Goal: Use online tool/utility: Use online tool/utility

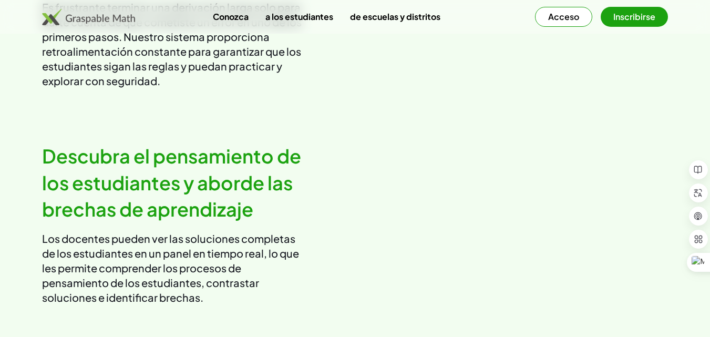
scroll to position [1357, 0]
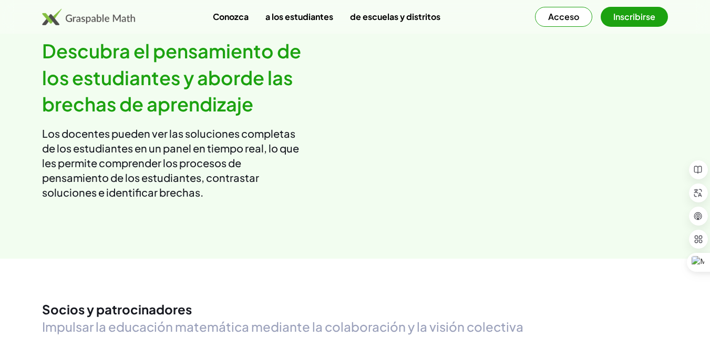
click at [566, 14] on font "Acceso" at bounding box center [563, 16] width 31 height 11
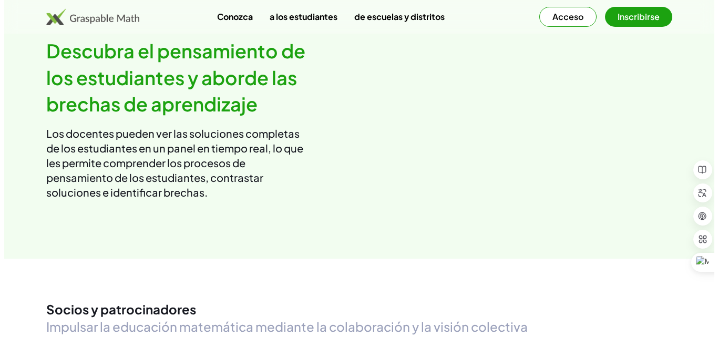
scroll to position [0, 0]
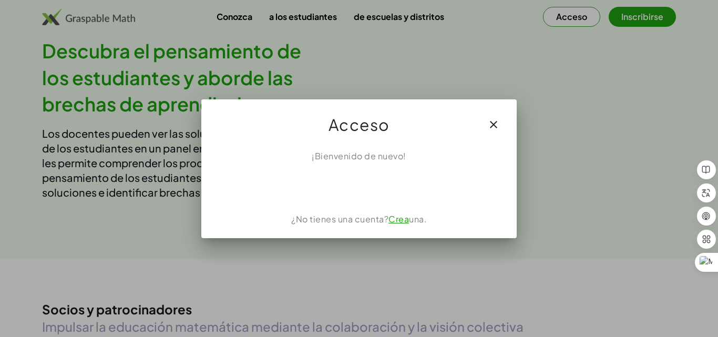
click at [358, 158] on font "¡Bienvenido de nuevo!" at bounding box center [359, 155] width 95 height 11
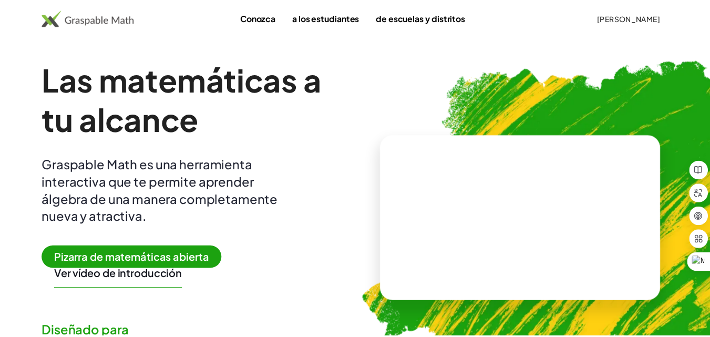
scroll to position [1357, 0]
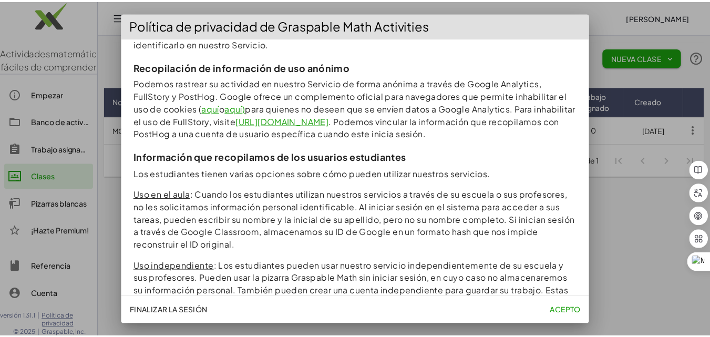
scroll to position [420, 0]
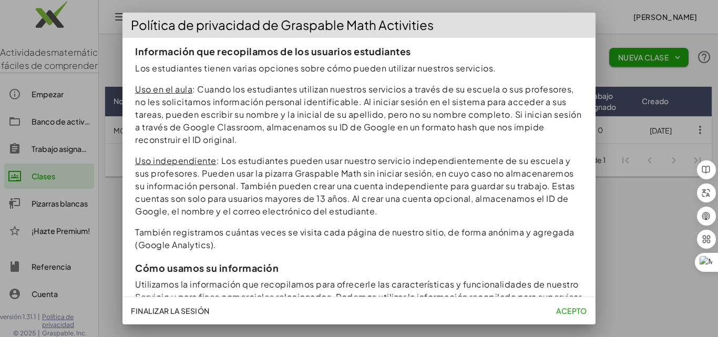
click at [601, 5] on div at bounding box center [359, 168] width 718 height 337
click at [203, 310] on font "Finalizar la sesión" at bounding box center [170, 310] width 78 height 9
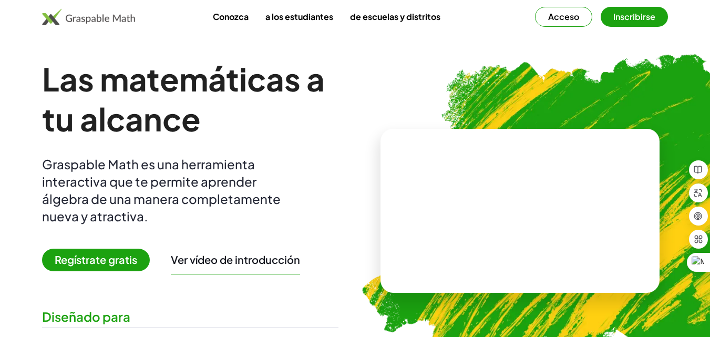
click at [552, 17] on font "Acceso" at bounding box center [563, 16] width 31 height 11
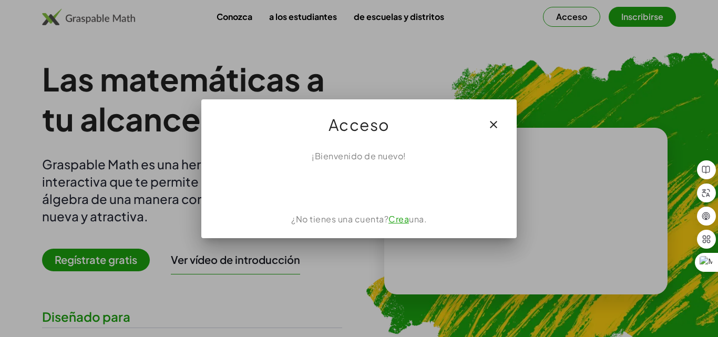
click at [358, 154] on font "¡Bienvenido de nuevo!" at bounding box center [359, 155] width 95 height 11
click at [497, 122] on icon "button" at bounding box center [493, 124] width 13 height 13
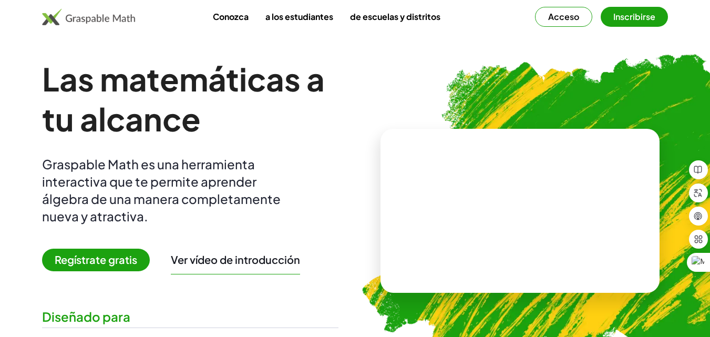
click at [570, 11] on button "Acceso" at bounding box center [563, 17] width 57 height 20
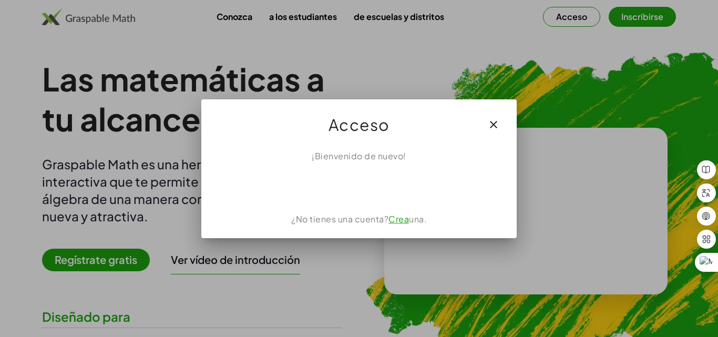
click at [348, 158] on font "¡Bienvenido de nuevo!" at bounding box center [359, 155] width 95 height 11
click at [398, 224] on font "Crea" at bounding box center [398, 218] width 20 height 11
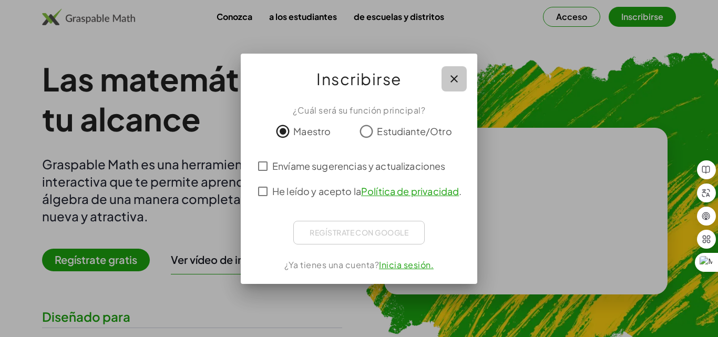
click at [456, 77] on icon "button" at bounding box center [454, 79] width 13 height 13
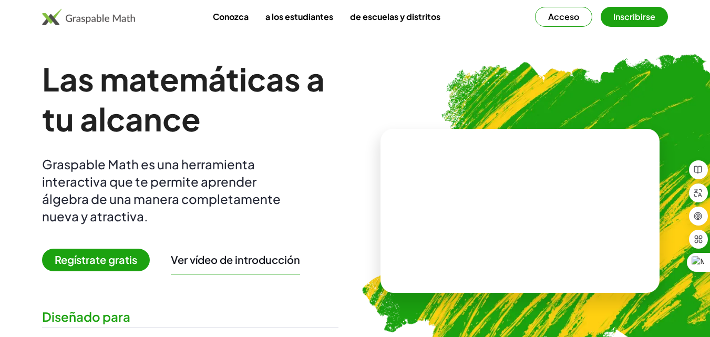
click at [552, 16] on font "Acceso" at bounding box center [563, 16] width 31 height 11
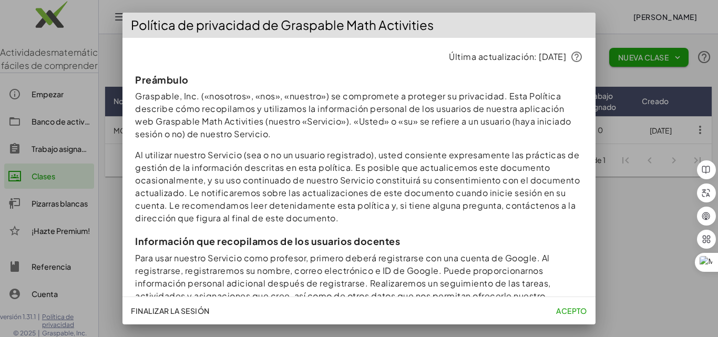
click at [570, 311] on font "Acepto" at bounding box center [571, 310] width 31 height 9
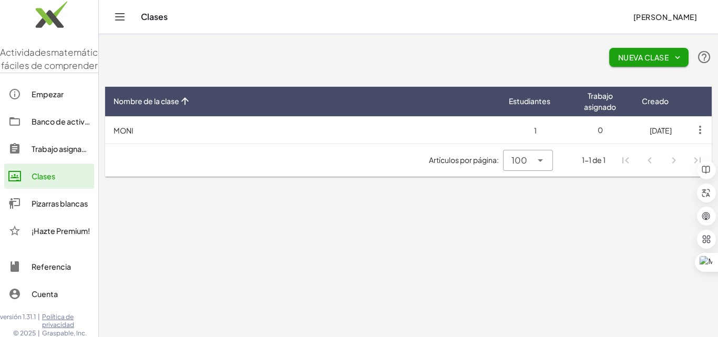
click at [38, 208] on font "Pizarras blancas" at bounding box center [60, 203] width 56 height 9
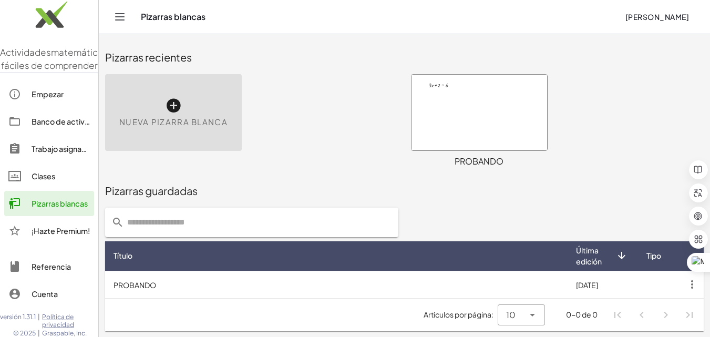
click at [466, 105] on div at bounding box center [479, 113] width 136 height 76
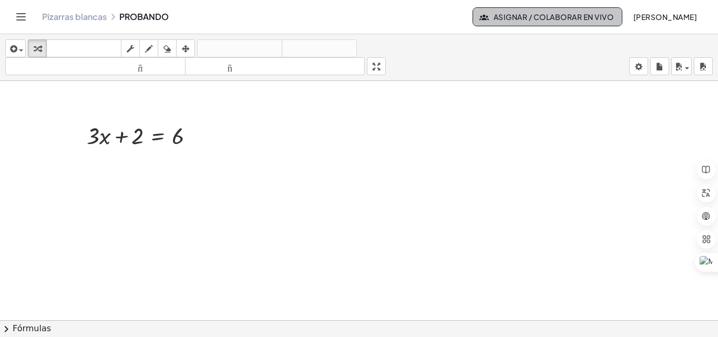
click at [564, 16] on font "Asignar / Colaborar en vivo" at bounding box center [553, 16] width 120 height 9
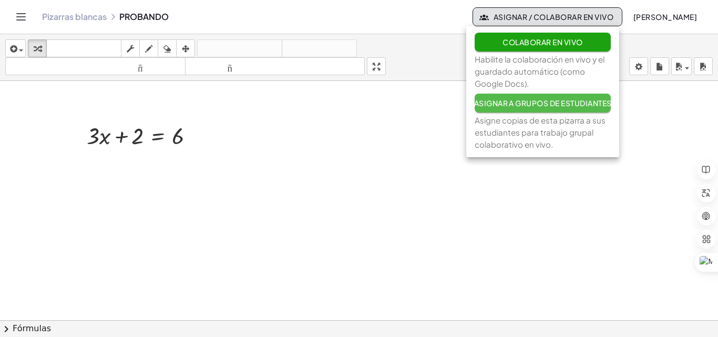
click at [508, 99] on font "Asignar a grupos de estudiantes" at bounding box center [543, 102] width 138 height 9
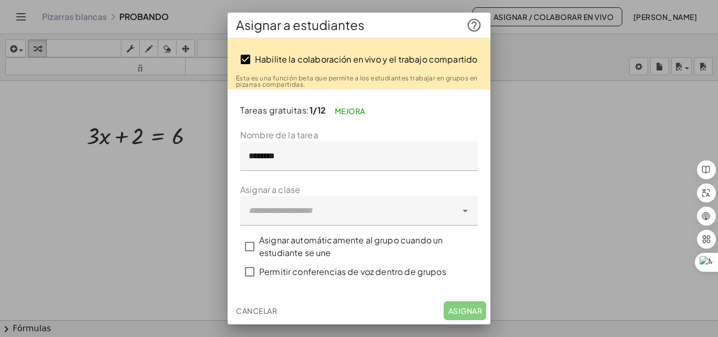
click at [358, 108] on font "Mejora" at bounding box center [350, 110] width 30 height 9
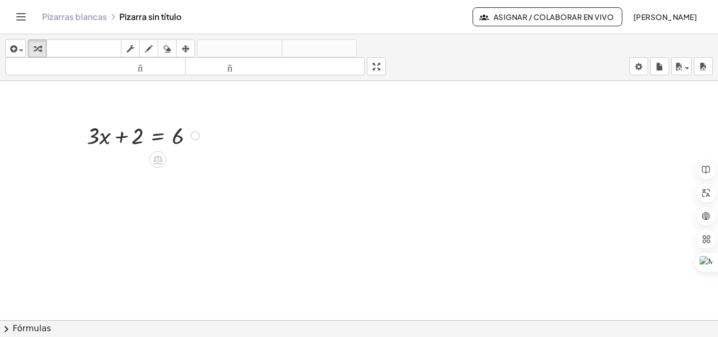
click at [132, 141] on div at bounding box center [144, 134] width 127 height 31
click at [156, 160] on icon at bounding box center [157, 160] width 9 height 9
click at [190, 136] on div at bounding box center [144, 134] width 127 height 31
click at [200, 136] on div at bounding box center [144, 134] width 127 height 31
click at [191, 136] on div at bounding box center [194, 135] width 9 height 9
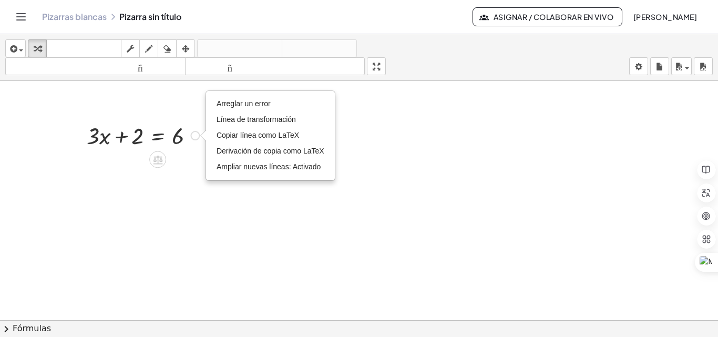
click at [183, 136] on div at bounding box center [144, 134] width 127 height 31
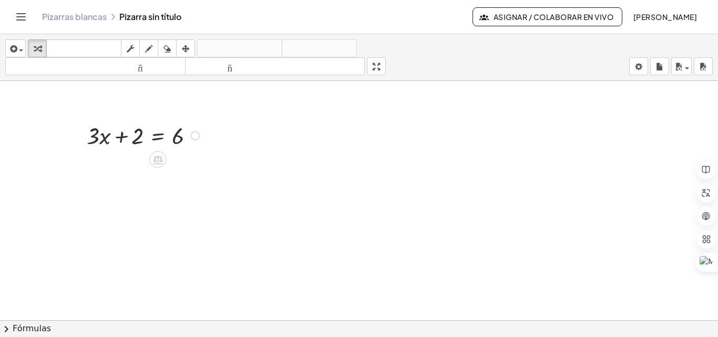
drag, startPoint x: 173, startPoint y: 138, endPoint x: 149, endPoint y: 139, distance: 23.7
click at [172, 138] on div at bounding box center [144, 134] width 127 height 31
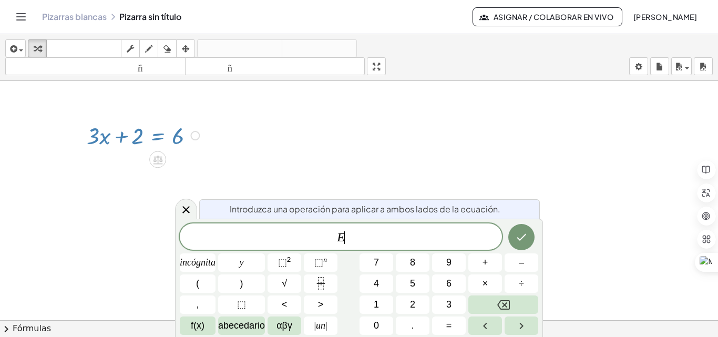
click at [132, 137] on div at bounding box center [144, 134] width 127 height 31
drag, startPoint x: 247, startPoint y: 152, endPoint x: 418, endPoint y: 158, distance: 171.4
click at [247, 151] on div at bounding box center [359, 327] width 718 height 493
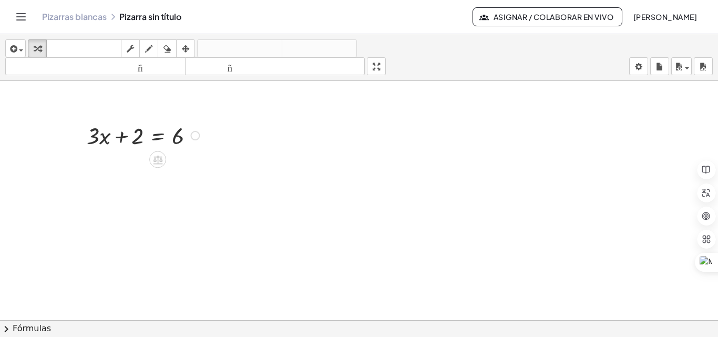
click at [393, 144] on div at bounding box center [359, 327] width 718 height 493
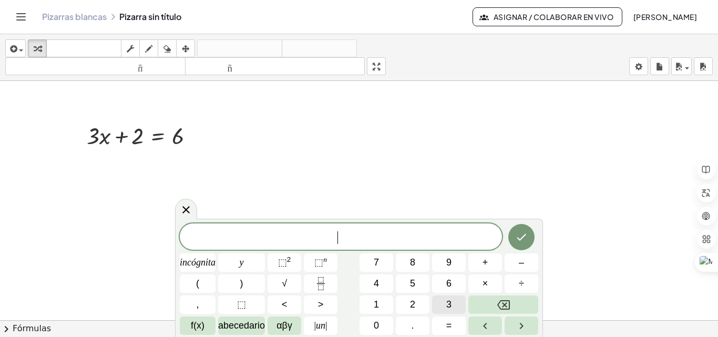
click at [448, 303] on font "3" at bounding box center [448, 304] width 5 height 11
click at [197, 262] on font "incógnita" at bounding box center [198, 262] width 36 height 11
click at [489, 263] on button "+" at bounding box center [485, 262] width 34 height 18
click at [375, 304] on font "1" at bounding box center [376, 304] width 5 height 11
click at [453, 323] on button "=" at bounding box center [449, 325] width 34 height 18
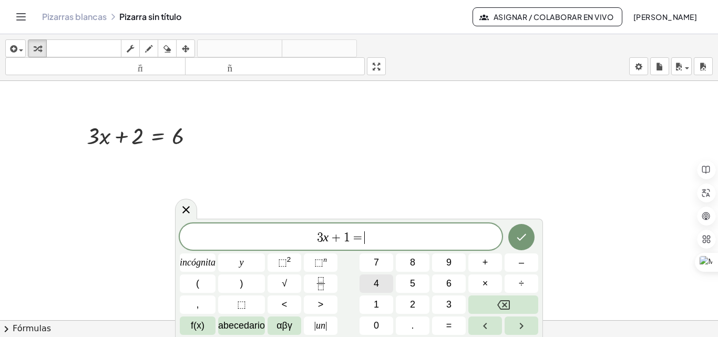
click at [376, 281] on font "4" at bounding box center [376, 283] width 5 height 11
click at [522, 233] on icon "Hecho" at bounding box center [521, 237] width 13 height 13
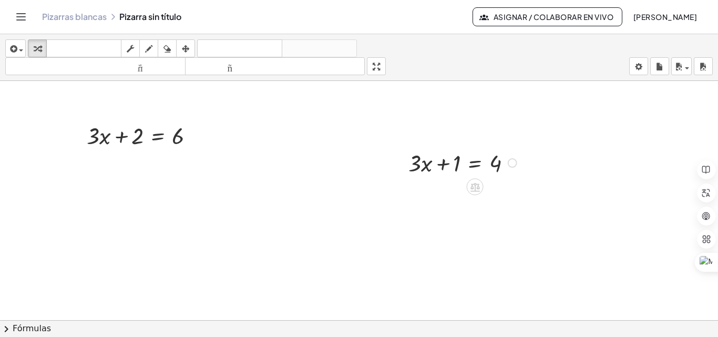
click at [454, 167] on div at bounding box center [464, 162] width 122 height 31
click at [511, 162] on div at bounding box center [512, 162] width 9 height 9
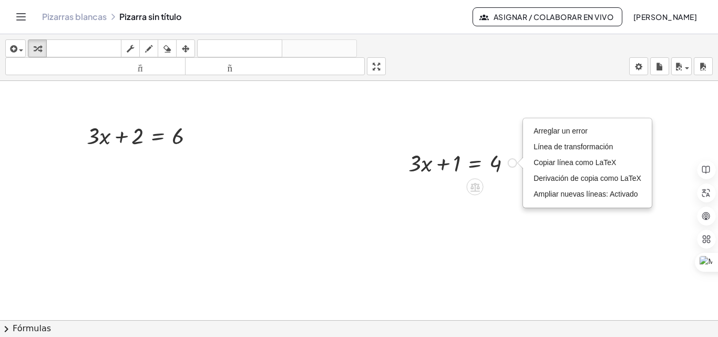
click at [430, 162] on div at bounding box center [464, 162] width 122 height 31
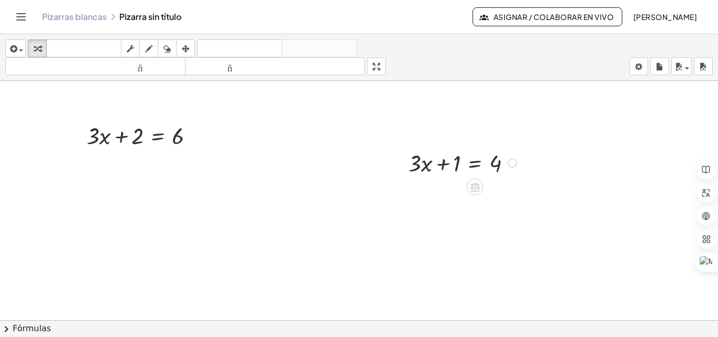
click at [425, 166] on div at bounding box center [464, 162] width 122 height 31
drag, startPoint x: 456, startPoint y: 162, endPoint x: 520, endPoint y: 164, distance: 63.6
click at [520, 164] on div at bounding box center [464, 162] width 122 height 31
drag, startPoint x: 475, startPoint y: 196, endPoint x: 449, endPoint y: 191, distance: 25.7
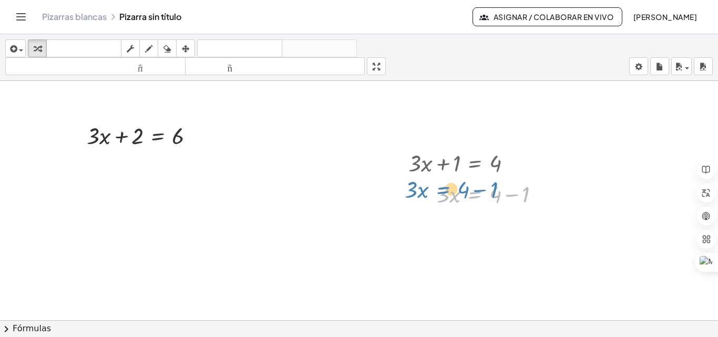
click at [444, 191] on div at bounding box center [478, 193] width 150 height 31
click at [498, 197] on div at bounding box center [478, 193] width 150 height 31
click at [512, 195] on div at bounding box center [478, 193] width 150 height 31
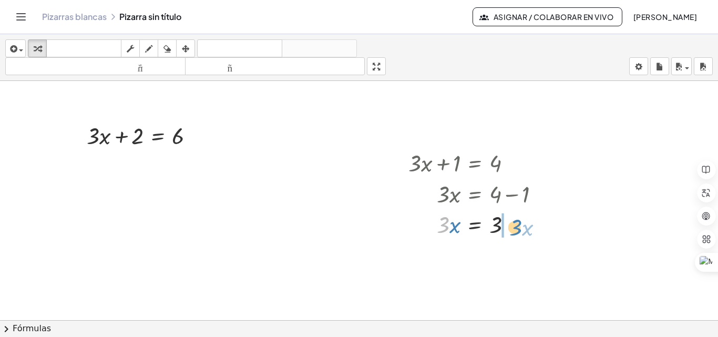
drag, startPoint x: 446, startPoint y: 226, endPoint x: 521, endPoint y: 231, distance: 75.3
click at [521, 231] on div at bounding box center [478, 223] width 150 height 31
click at [560, 256] on div "Arreglar un error Línea de transformación Copiar línea como LaTeX Derivación de…" at bounding box center [556, 255] width 9 height 9
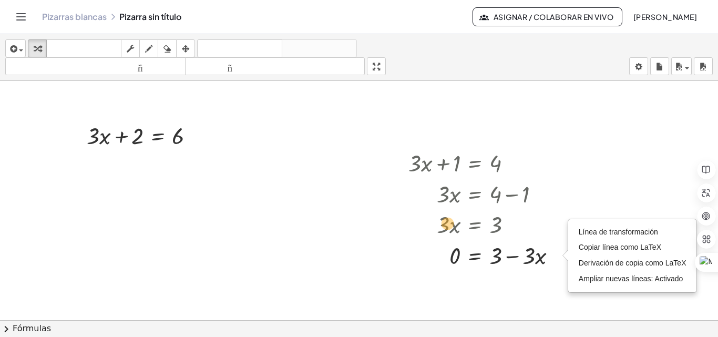
drag, startPoint x: 535, startPoint y: 255, endPoint x: 454, endPoint y: 223, distance: 87.2
click at [454, 257] on div at bounding box center [486, 254] width 167 height 31
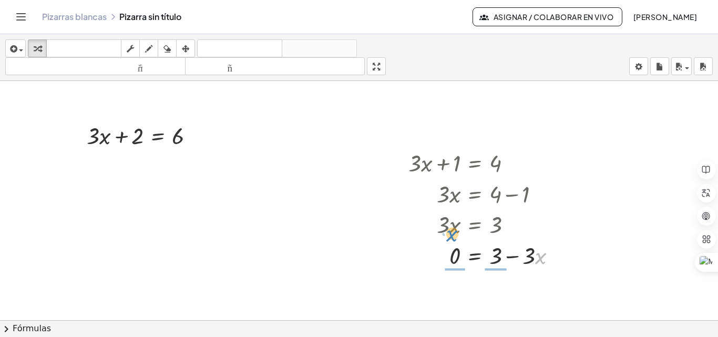
drag, startPoint x: 536, startPoint y: 257, endPoint x: 447, endPoint y: 235, distance: 91.6
drag, startPoint x: 617, startPoint y: 189, endPoint x: 631, endPoint y: 167, distance: 26.0
click at [617, 188] on div at bounding box center [359, 327] width 718 height 493
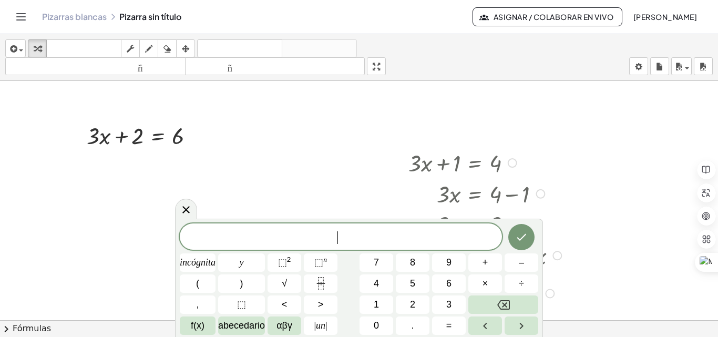
click at [543, 182] on div at bounding box center [486, 193] width 167 height 31
click at [600, 175] on div at bounding box center [359, 327] width 718 height 493
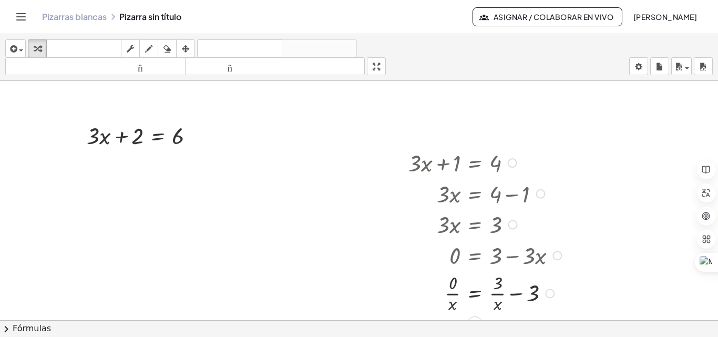
click at [550, 294] on div "Línea de transformación Copiar línea como LaTeX Derivación de copia como LaTeX …" at bounding box center [549, 293] width 9 height 9
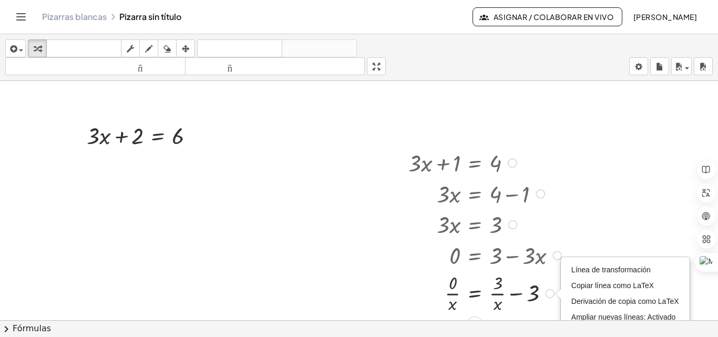
click at [491, 296] on div at bounding box center [486, 292] width 167 height 45
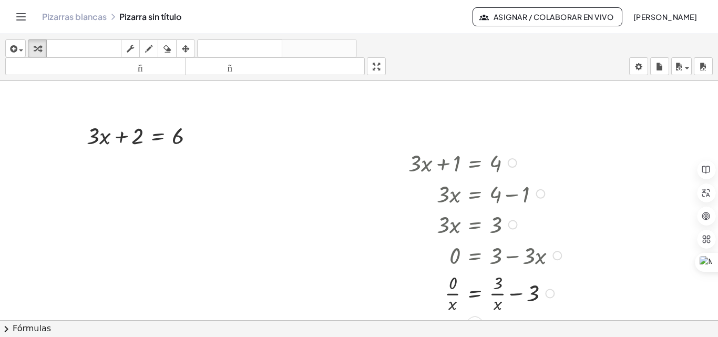
click at [529, 292] on div at bounding box center [486, 292] width 167 height 45
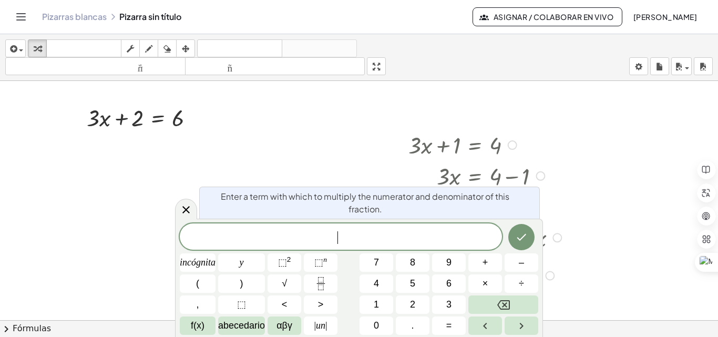
click at [432, 279] on body "Actividades matemáticas fáciles de comprender Empezar Banco de actividades Trab…" at bounding box center [359, 168] width 718 height 337
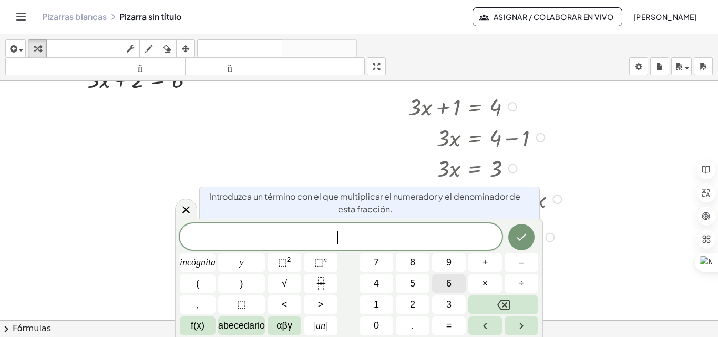
scroll to position [58, 0]
click at [598, 180] on div at bounding box center [359, 269] width 718 height 493
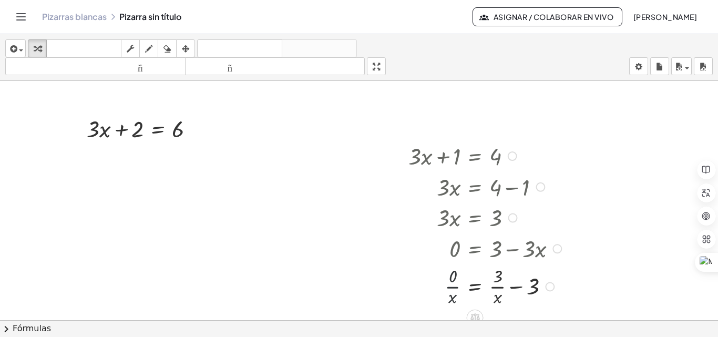
scroll to position [0, 0]
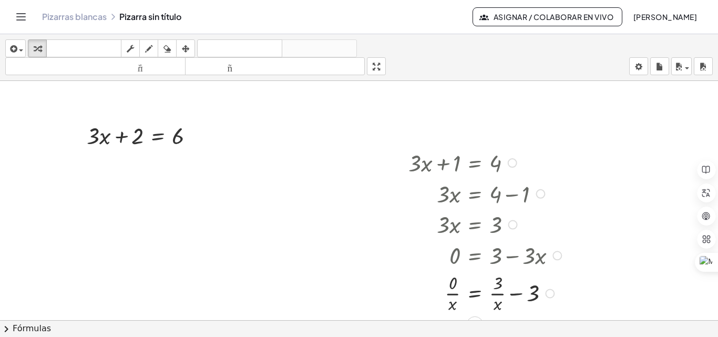
click at [494, 292] on div at bounding box center [486, 292] width 167 height 45
click at [467, 292] on div at bounding box center [486, 292] width 167 height 45
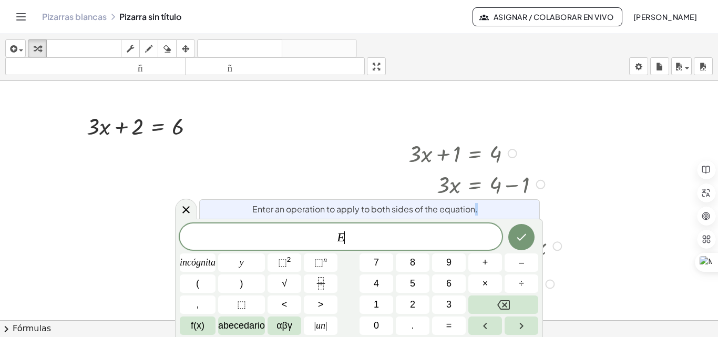
click at [467, 292] on div "E ​ incógnita y ⬚ 2 ⬚ n 7 8 9 + – ( ) √ 4 5 6 × ÷ , ⬚ < > 1 2 3 f(x) abecedario…" at bounding box center [359, 278] width 358 height 111
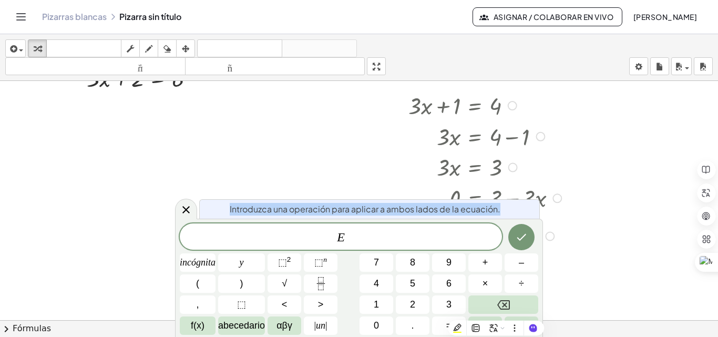
scroll to position [58, 0]
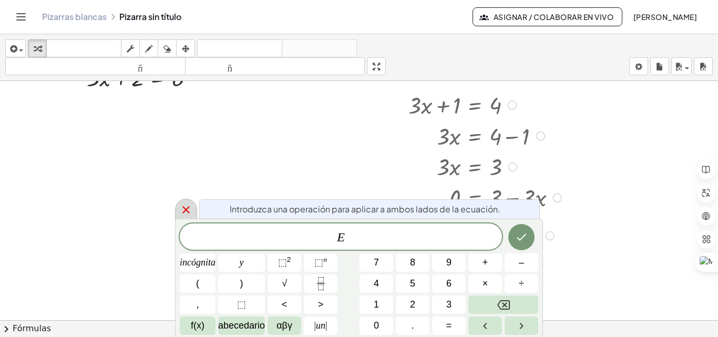
click at [190, 209] on icon at bounding box center [186, 209] width 13 height 13
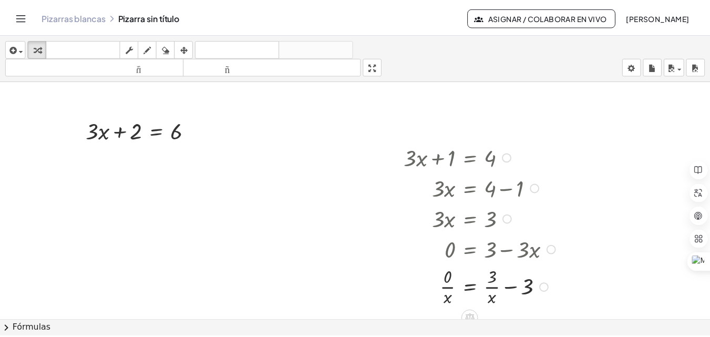
scroll to position [0, 0]
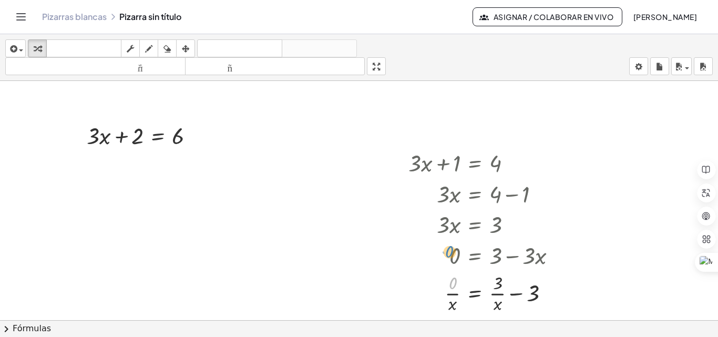
drag, startPoint x: 422, startPoint y: 273, endPoint x: 419, endPoint y: 241, distance: 31.7
click at [475, 163] on div "+ · 3 · x + 1 = 4 · 3 · x = + 4 − 1 · 3 · x = 3 0 = + 3 − · 3 · x · 0 3 = 3 0 +…" at bounding box center [475, 163] width 0 height 0
drag, startPoint x: 454, startPoint y: 304, endPoint x: 551, endPoint y: 255, distance: 109.3
click at [165, 46] on icon "button" at bounding box center [166, 49] width 7 height 13
click at [459, 295] on div at bounding box center [359, 327] width 718 height 493
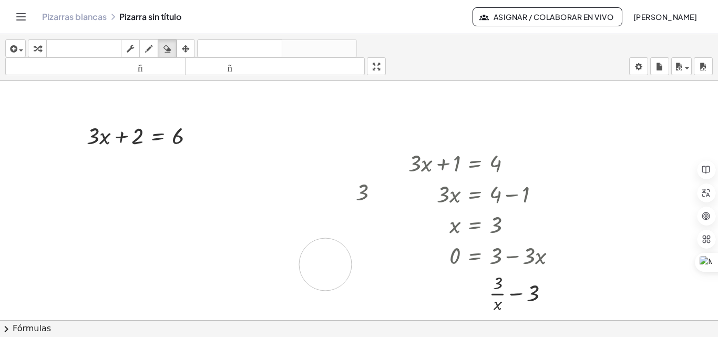
drag, startPoint x: 456, startPoint y: 295, endPoint x: 322, endPoint y: 264, distance: 137.7
click at [322, 264] on div at bounding box center [359, 327] width 718 height 493
click at [494, 296] on div at bounding box center [359, 327] width 718 height 493
click at [533, 293] on div at bounding box center [359, 327] width 718 height 493
click at [503, 297] on div at bounding box center [359, 327] width 718 height 493
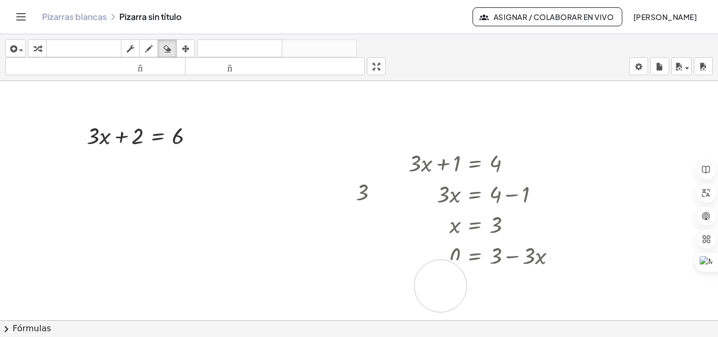
drag, startPoint x: 463, startPoint y: 295, endPoint x: 433, endPoint y: 286, distance: 31.8
click at [433, 286] on div at bounding box center [359, 327] width 718 height 493
click at [359, 201] on div at bounding box center [359, 327] width 718 height 493
drag, startPoint x: 543, startPoint y: 300, endPoint x: 280, endPoint y: 106, distance: 326.7
click at [280, 106] on div at bounding box center [359, 327] width 718 height 493
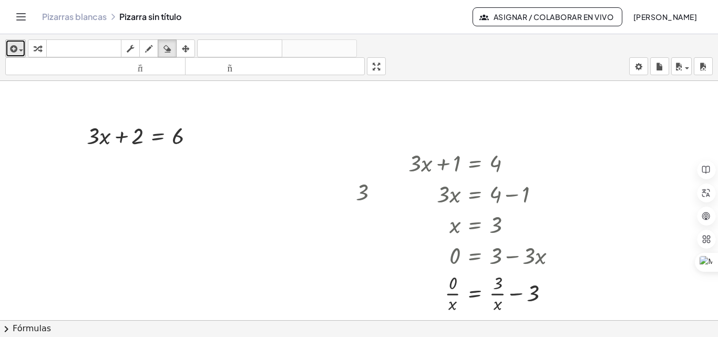
click at [20, 49] on span "button" at bounding box center [21, 50] width 4 height 2
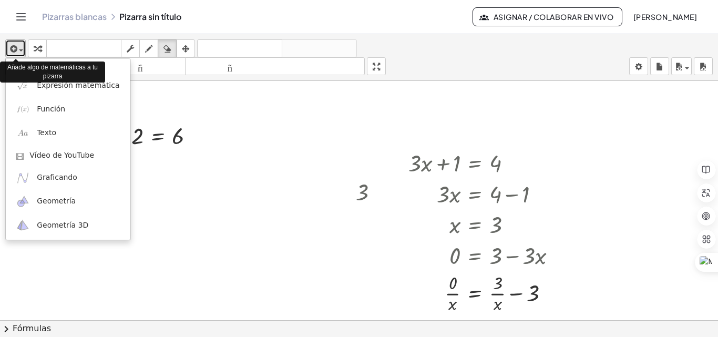
click at [20, 49] on div "button" at bounding box center [15, 48] width 15 height 13
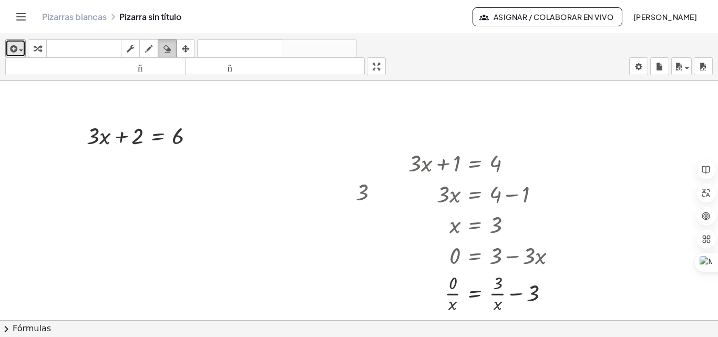
click at [173, 50] on div "button" at bounding box center [167, 48] width 14 height 13
click at [183, 48] on icon "button" at bounding box center [185, 49] width 7 height 13
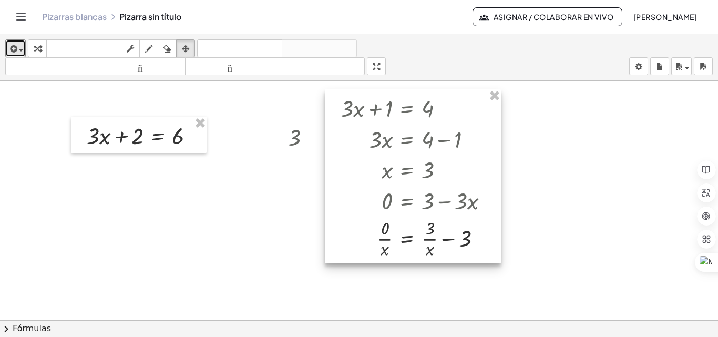
drag, startPoint x: 521, startPoint y: 298, endPoint x: 454, endPoint y: 244, distance: 86.7
click at [454, 244] on div at bounding box center [413, 176] width 176 height 174
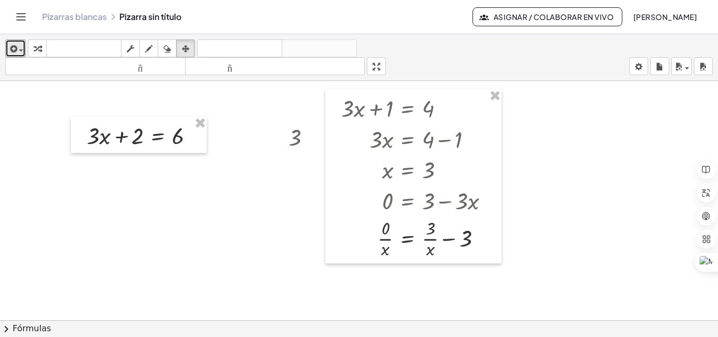
click at [295, 131] on div at bounding box center [359, 327] width 718 height 493
click at [375, 109] on div "insertar Seleccione uno: Expresión matemática Función Texto Vídeo de YouTube Gr…" at bounding box center [359, 185] width 718 height 303
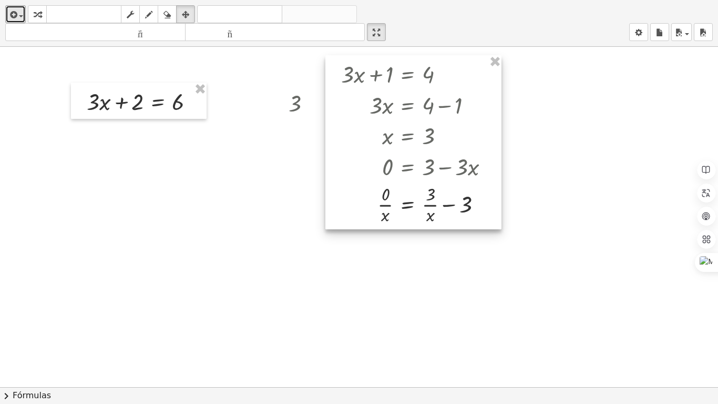
click at [365, 137] on div at bounding box center [413, 142] width 176 height 174
click at [395, 152] on div at bounding box center [413, 143] width 176 height 174
click at [398, 152] on div at bounding box center [413, 143] width 176 height 174
click at [290, 100] on div at bounding box center [359, 387] width 718 height 680
drag, startPoint x: 292, startPoint y: 101, endPoint x: 301, endPoint y: 106, distance: 10.4
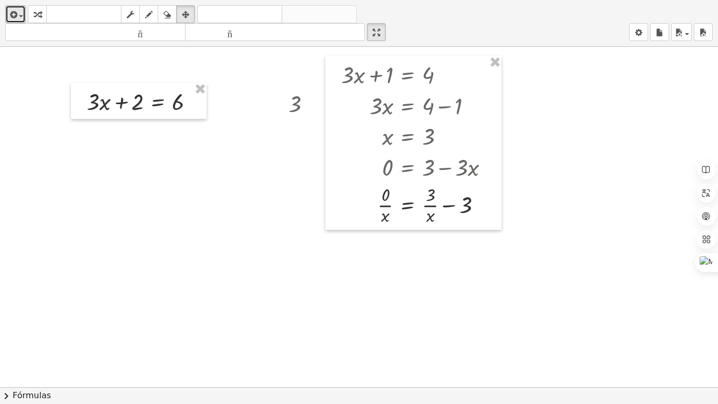
click at [292, 101] on div at bounding box center [359, 387] width 718 height 680
click at [301, 107] on div at bounding box center [359, 387] width 718 height 680
drag, startPoint x: 441, startPoint y: 208, endPoint x: 458, endPoint y: 226, distance: 24.9
click at [441, 209] on div at bounding box center [413, 143] width 176 height 174
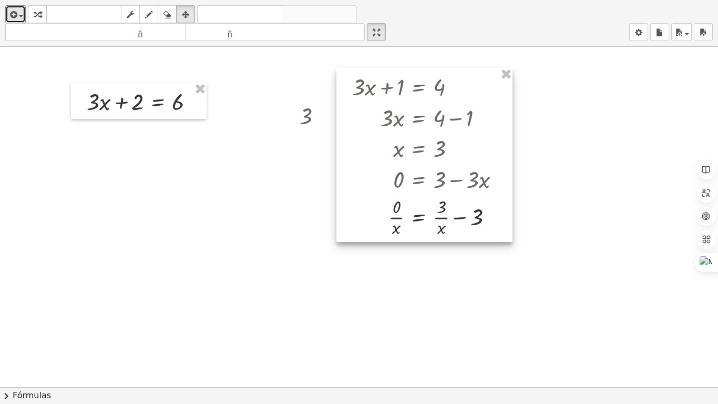
drag, startPoint x: 424, startPoint y: 221, endPoint x: 441, endPoint y: 231, distance: 20.5
click at [424, 231] on div at bounding box center [424, 155] width 176 height 174
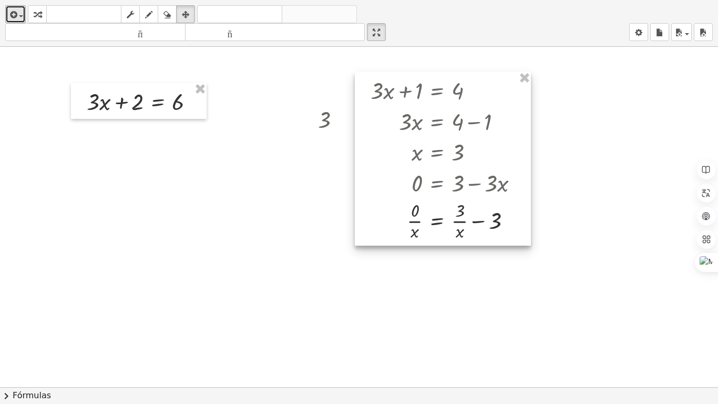
drag, startPoint x: 403, startPoint y: 232, endPoint x: 442, endPoint y: 228, distance: 39.1
click at [441, 234] on div at bounding box center [443, 158] width 176 height 174
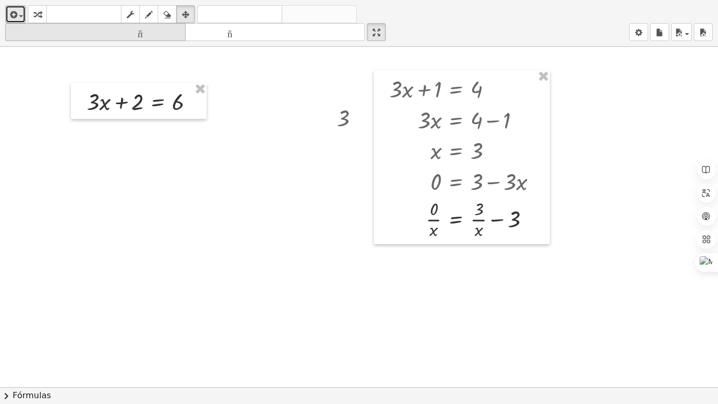
click at [154, 30] on font "tamaño_del_formato" at bounding box center [95, 32] width 175 height 10
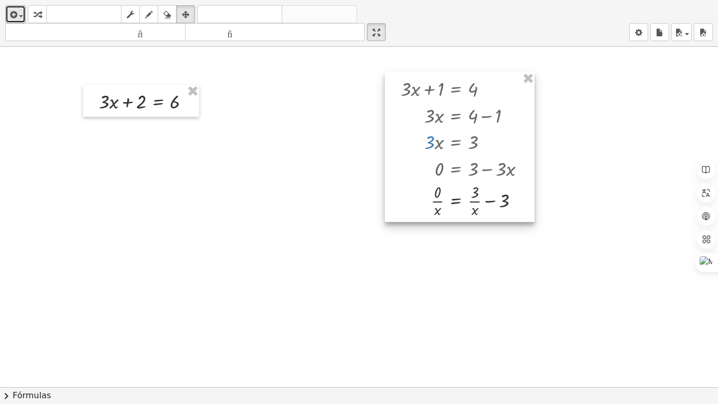
click at [465, 210] on div at bounding box center [460, 147] width 150 height 150
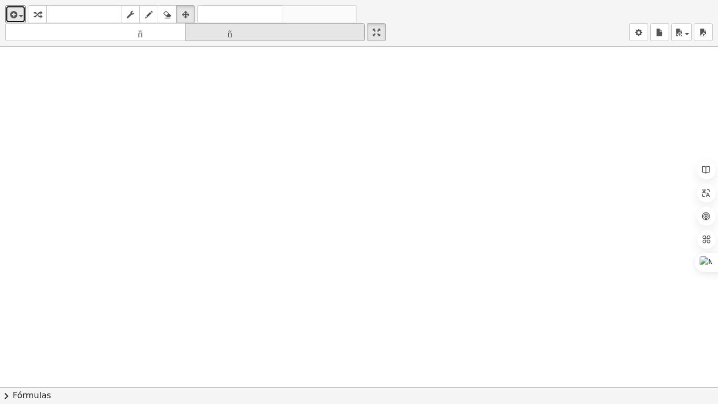
click at [247, 27] on icon "tamaño_del_formato" at bounding box center [275, 32] width 175 height 13
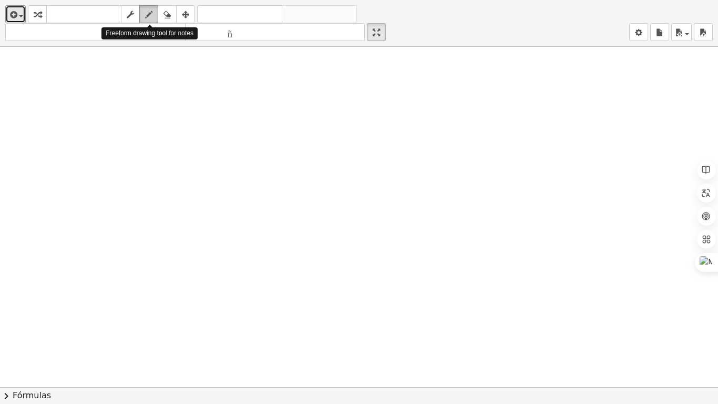
click at [149, 16] on icon "button" at bounding box center [148, 14] width 7 height 13
click at [21, 17] on div "button" at bounding box center [15, 14] width 15 height 13
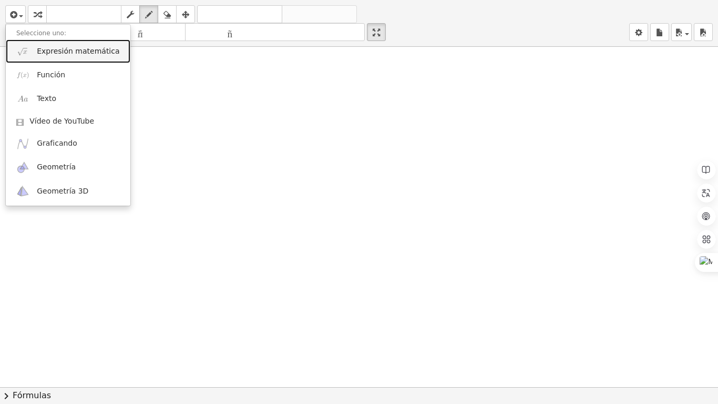
click at [74, 49] on font "Expresión matemática" at bounding box center [78, 51] width 83 height 8
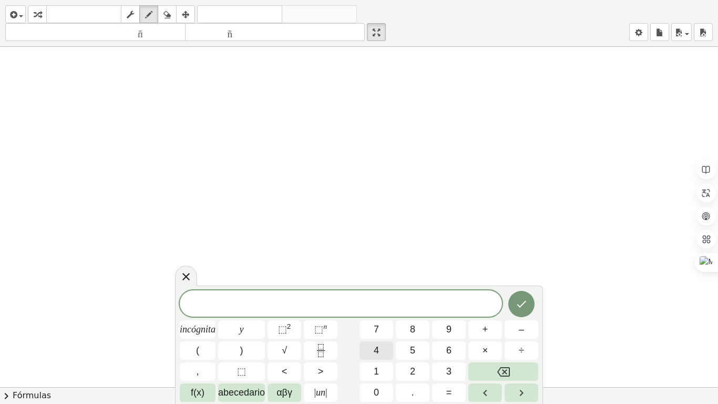
click at [379, 336] on button "4" at bounding box center [376, 350] width 34 height 18
click at [524, 332] on button "–" at bounding box center [521, 329] width 34 height 18
click at [410, 336] on font "2" at bounding box center [412, 371] width 5 height 11
click at [195, 331] on font "incógnita" at bounding box center [198, 329] width 36 height 11
click at [450, 336] on font "=" at bounding box center [449, 392] width 6 height 11
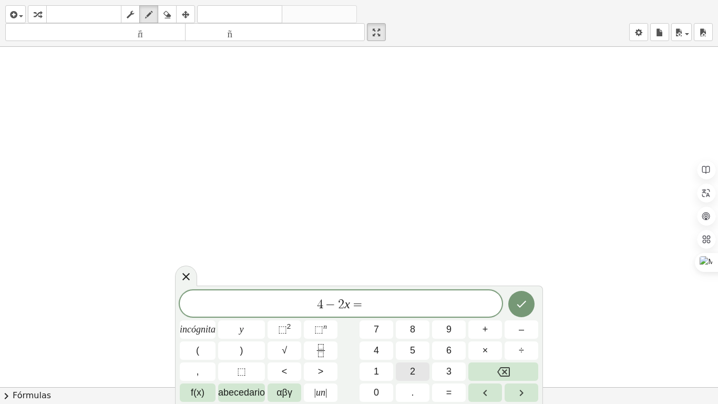
click at [419, 336] on button "2" at bounding box center [413, 371] width 34 height 18
click at [524, 298] on icon "Hecho" at bounding box center [521, 303] width 13 height 13
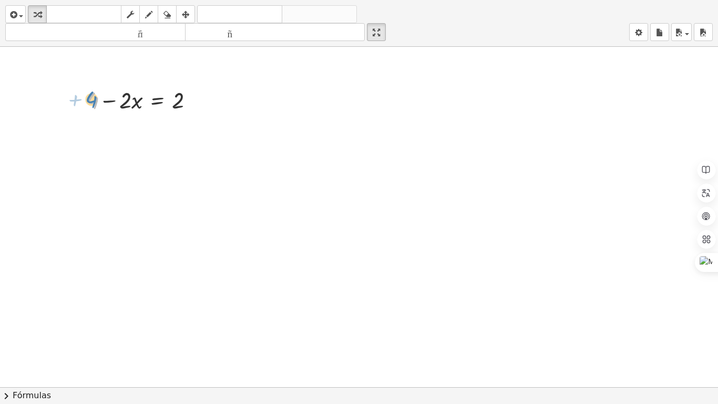
click at [91, 100] on div at bounding box center [144, 99] width 126 height 31
drag, startPoint x: 178, startPoint y: 102, endPoint x: 142, endPoint y: 102, distance: 35.7
click at [142, 102] on div at bounding box center [144, 99] width 126 height 31
drag, startPoint x: 113, startPoint y: 135, endPoint x: 215, endPoint y: 135, distance: 101.9
drag, startPoint x: 104, startPoint y: 129, endPoint x: 116, endPoint y: 131, distance: 11.8
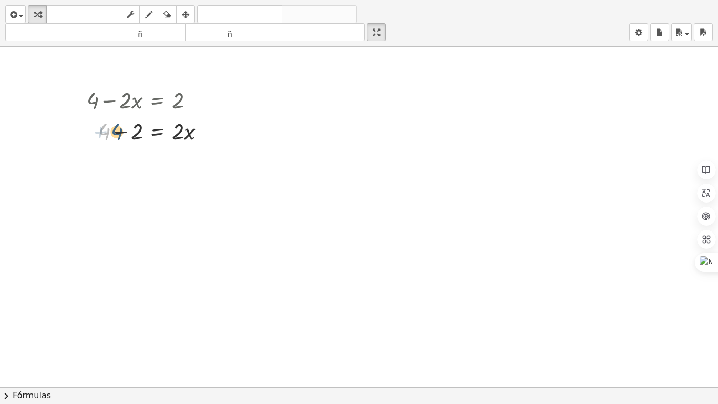
click at [117, 130] on div at bounding box center [149, 130] width 137 height 31
click at [119, 132] on div at bounding box center [149, 130] width 137 height 31
drag, startPoint x: 178, startPoint y: 162, endPoint x: 130, endPoint y: 180, distance: 50.4
click at [135, 200] on div at bounding box center [149, 198] width 137 height 45
click at [138, 103] on div at bounding box center [149, 99] width 137 height 31
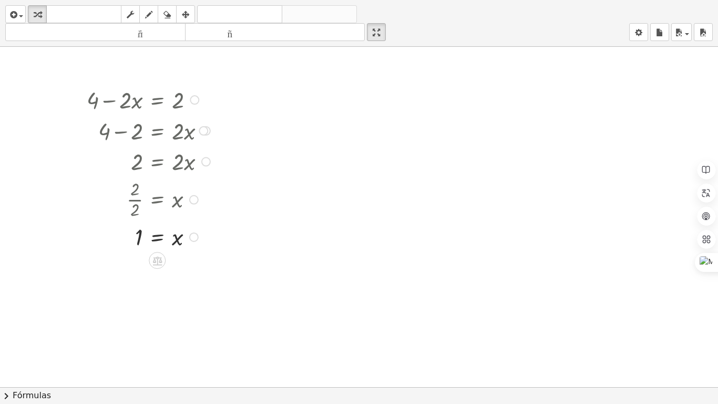
click at [136, 104] on div at bounding box center [149, 99] width 137 height 31
click at [130, 99] on div at bounding box center [149, 99] width 137 height 31
click at [129, 99] on div at bounding box center [149, 99] width 137 height 31
click at [195, 101] on div at bounding box center [194, 99] width 9 height 9
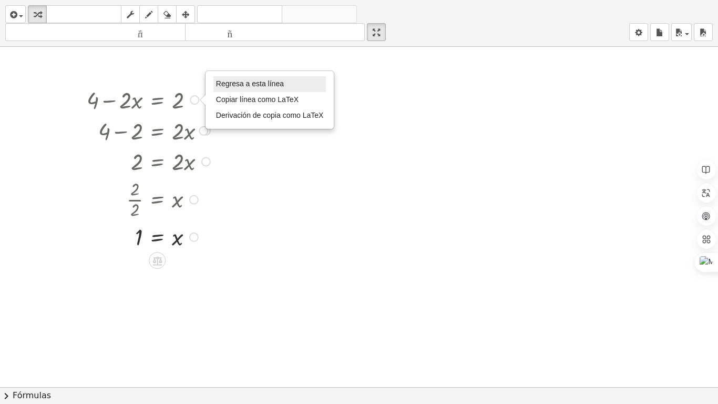
click at [277, 83] on font "Regresa a esta línea" at bounding box center [250, 83] width 68 height 8
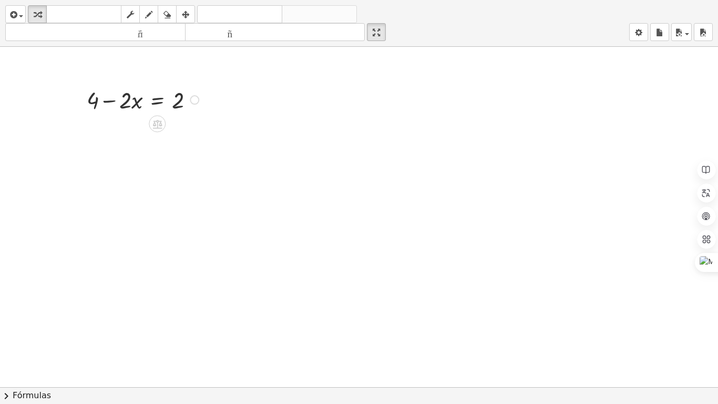
click at [193, 101] on div "Regresa a esta línea Copiar línea como LaTeX Derivación de copia como LaTeX" at bounding box center [194, 99] width 9 height 9
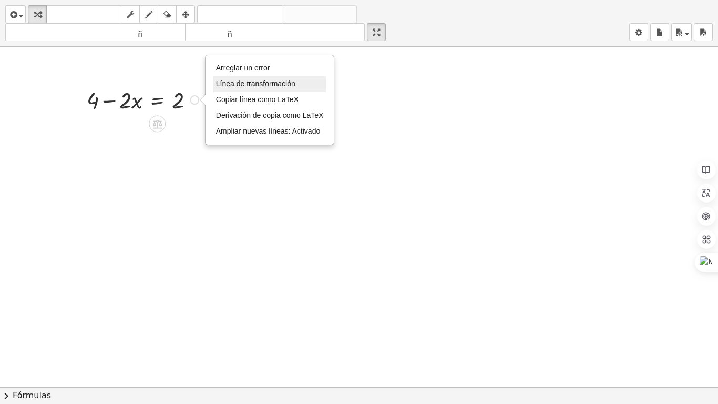
click at [230, 86] on font "Línea de transformación" at bounding box center [255, 83] width 79 height 8
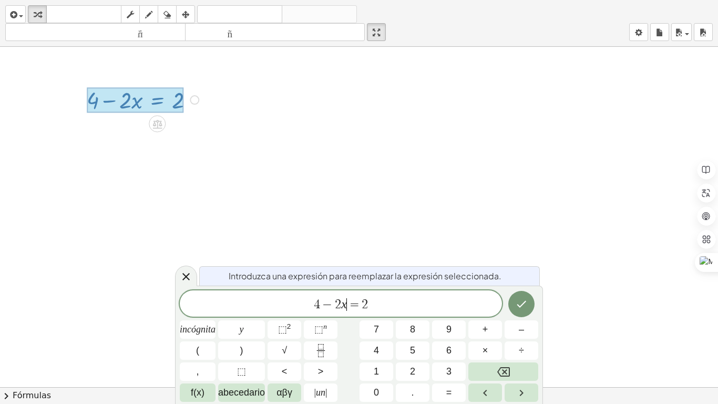
click at [346, 304] on span "4 − 2 x ​ = 2" at bounding box center [341, 304] width 322 height 15
click at [493, 336] on button "Retroceso" at bounding box center [503, 371] width 70 height 18
click at [493, 336] on button "×" at bounding box center [485, 350] width 34 height 18
click at [382, 336] on button "1" at bounding box center [376, 371] width 34 height 18
click at [521, 302] on icon "Hecho" at bounding box center [521, 303] width 13 height 13
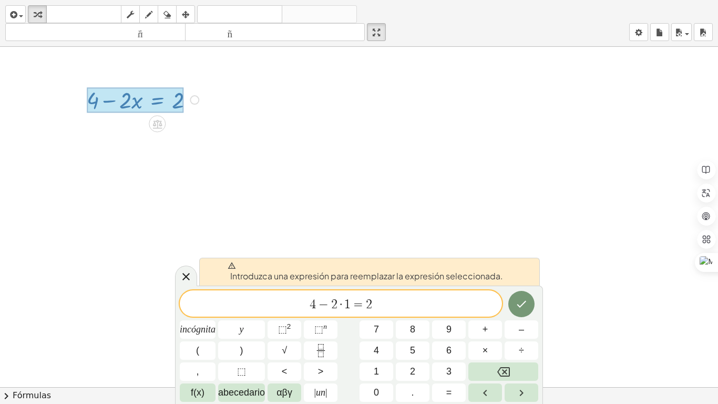
click at [400, 298] on span "4 − 2 · 1 ​ = 2" at bounding box center [341, 304] width 322 height 15
click at [517, 303] on icon "Hecho" at bounding box center [521, 303] width 13 height 13
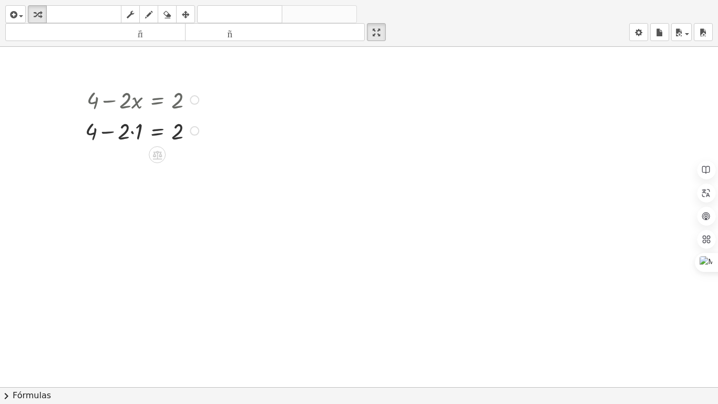
click at [136, 131] on div at bounding box center [143, 130] width 127 height 31
click at [120, 161] on div at bounding box center [143, 160] width 127 height 31
click at [153, 192] on div at bounding box center [143, 191] width 127 height 30
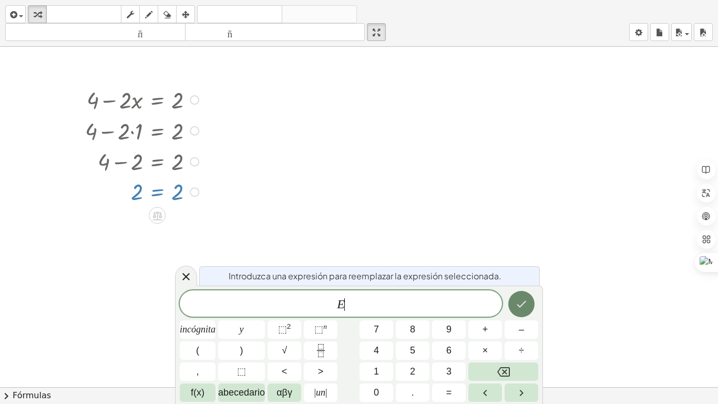
click at [520, 301] on icon "Hecho" at bounding box center [521, 303] width 13 height 13
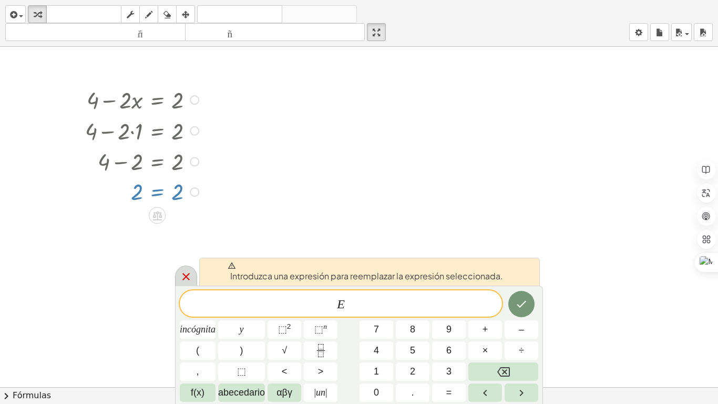
click at [193, 277] on div at bounding box center [186, 275] width 22 height 20
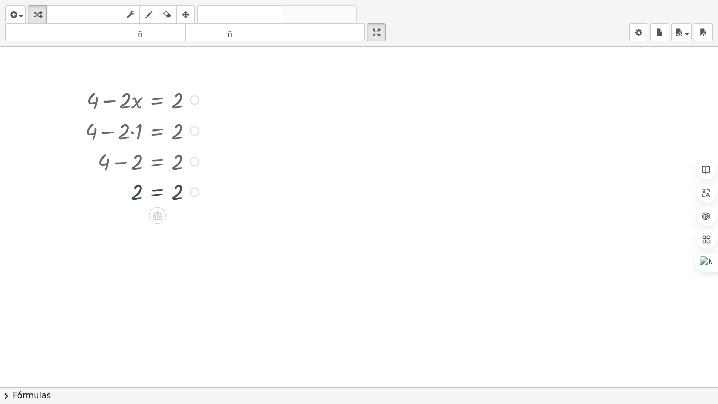
click at [357, 168] on div at bounding box center [359, 387] width 718 height 680
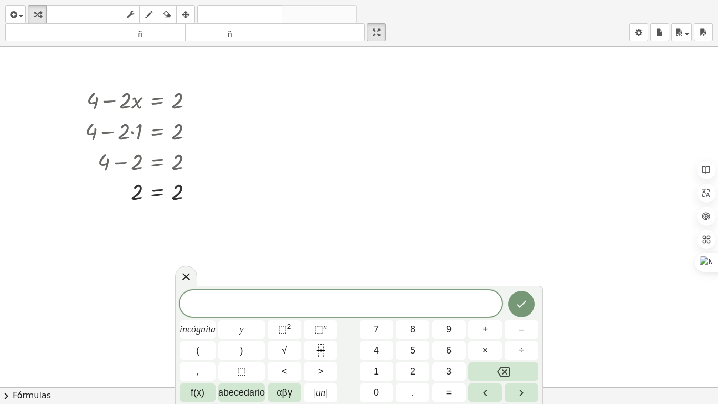
click at [477, 159] on div at bounding box center [359, 387] width 718 height 680
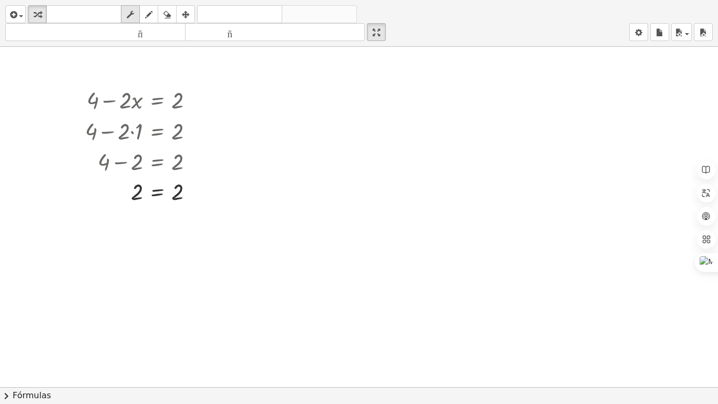
click at [135, 14] on div "button" at bounding box center [130, 14] width 14 height 13
click at [122, 110] on font "▼" at bounding box center [125, 112] width 6 height 6
click at [125, 112] on font "▼" at bounding box center [125, 112] width 6 height 6
click at [95, 111] on font "▼" at bounding box center [93, 112] width 6 height 6
click at [141, 107] on div at bounding box center [143, 99] width 127 height 31
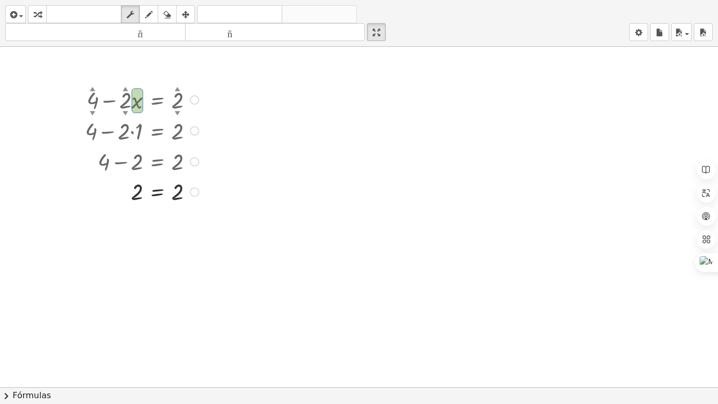
click at [177, 88] on font "▲" at bounding box center [177, 88] width 6 height 6
click at [178, 105] on div at bounding box center [143, 99] width 127 height 31
click at [178, 110] on font "▼" at bounding box center [177, 112] width 6 height 6
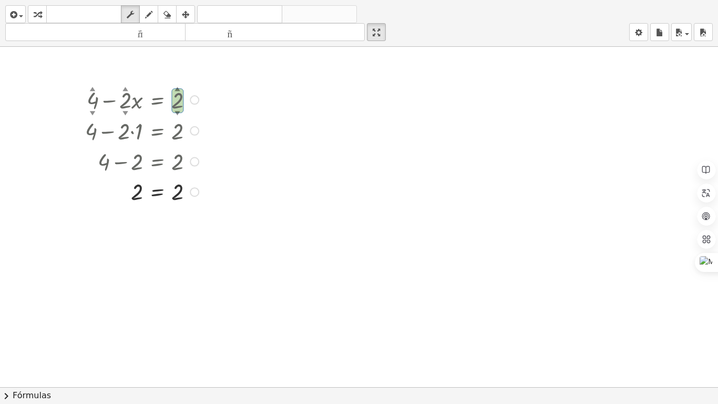
click at [178, 110] on font "▼" at bounding box center [177, 112] width 6 height 6
drag, startPoint x: 121, startPoint y: 127, endPoint x: 125, endPoint y: 116, distance: 12.1
click at [157, 100] on div "+ 4 ▲ ▼ − · 2 ▲ ▼ · x = 2 ▲ ▼ + 4 − · 2 · x = 2 + 4 − 2 = 2 = 2 2 Arreglar un e…" at bounding box center [157, 100] width 0 height 0
drag, startPoint x: 125, startPoint y: 109, endPoint x: 125, endPoint y: 120, distance: 10.5
click at [157, 100] on div "+ 4 ▲ ▼ − · 3 ▲ ▼ · x = 2 ▲ ▼ + 4 − · 2 · x = 2 + 4 − 2 = 2 = 2 2 Arreglar un e…" at bounding box center [157, 100] width 0 height 0
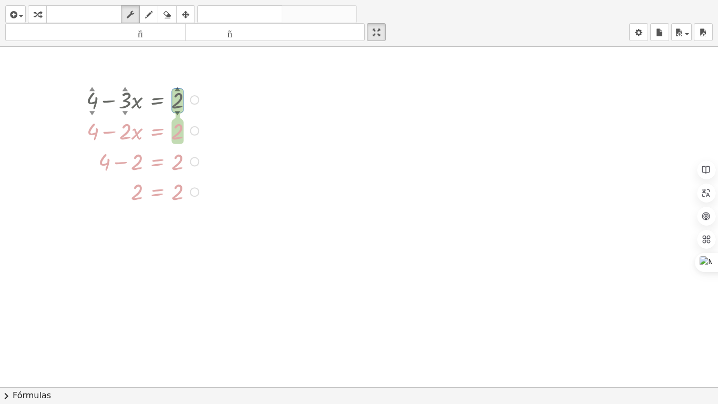
click at [176, 110] on font "▼" at bounding box center [177, 112] width 6 height 6
click at [261, 140] on div at bounding box center [359, 387] width 718 height 680
drag, startPoint x: 127, startPoint y: 127, endPoint x: 129, endPoint y: 132, distance: 5.9
click at [126, 128] on div at bounding box center [144, 130] width 126 height 31
click at [132, 136] on div at bounding box center [144, 130] width 126 height 31
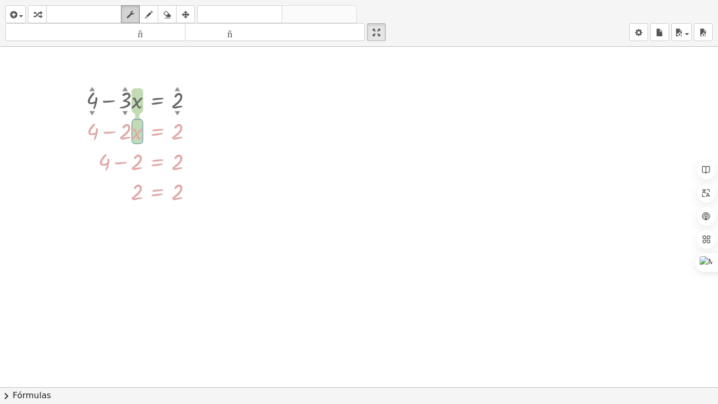
click at [135, 14] on div "button" at bounding box center [130, 14] width 14 height 13
click at [152, 17] on icon "button" at bounding box center [148, 14] width 7 height 13
click at [131, 131] on div at bounding box center [359, 387] width 718 height 680
drag, startPoint x: 128, startPoint y: 137, endPoint x: 200, endPoint y: 133, distance: 72.1
click at [206, 140] on div at bounding box center [359, 387] width 718 height 680
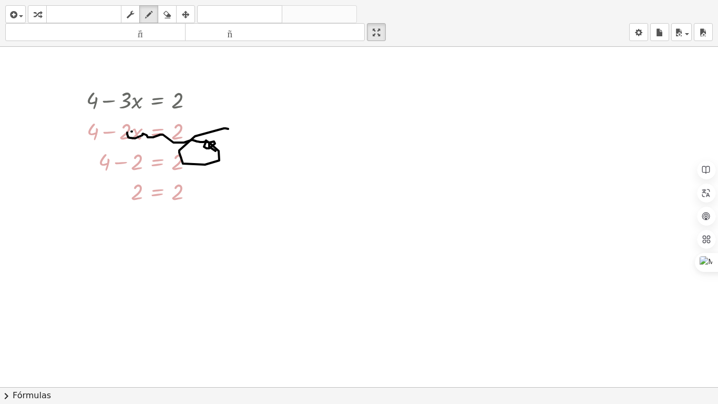
drag, startPoint x: 225, startPoint y: 128, endPoint x: 241, endPoint y: 140, distance: 19.5
click at [241, 140] on div at bounding box center [359, 387] width 718 height 680
drag, startPoint x: 234, startPoint y: 90, endPoint x: 275, endPoint y: 115, distance: 48.1
click at [271, 109] on div at bounding box center [359, 387] width 718 height 680
drag, startPoint x: 174, startPoint y: 12, endPoint x: 204, endPoint y: 91, distance: 84.3
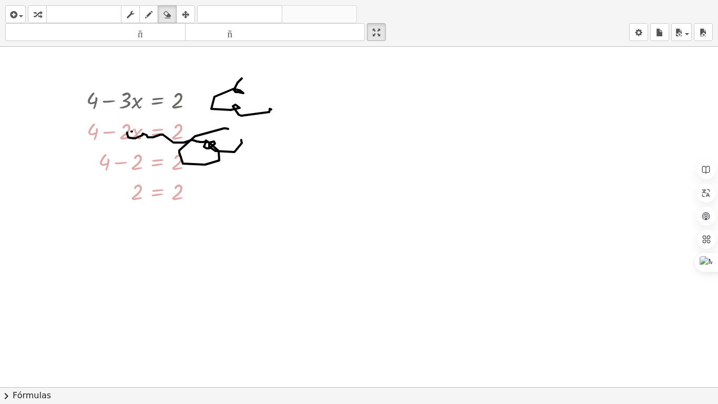
click at [174, 13] on div "button" at bounding box center [167, 14] width 14 height 13
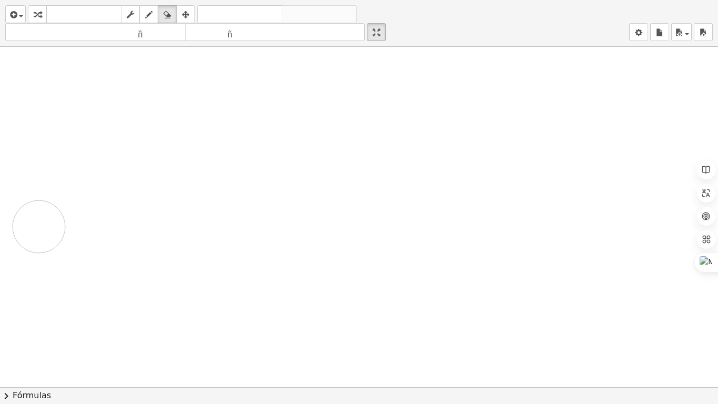
drag, startPoint x: 215, startPoint y: 83, endPoint x: 165, endPoint y: 169, distance: 100.3
click at [184, 197] on div at bounding box center [359, 387] width 718 height 680
click at [150, 128] on div at bounding box center [359, 387] width 718 height 680
drag, startPoint x: 114, startPoint y: 136, endPoint x: 200, endPoint y: 203, distance: 109.6
click at [188, 204] on div at bounding box center [359, 387] width 718 height 680
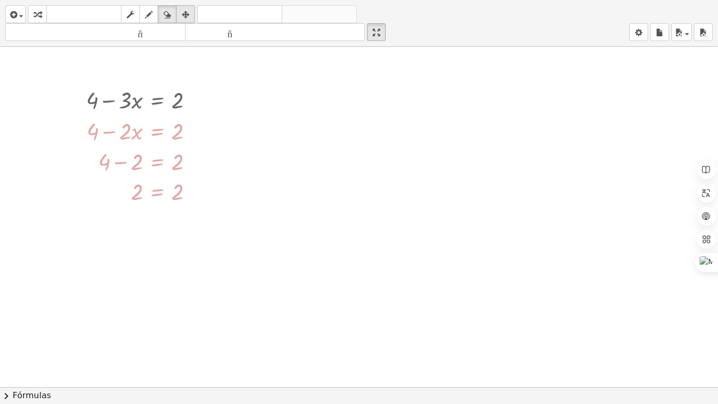
click at [185, 14] on icon "button" at bounding box center [185, 14] width 7 height 13
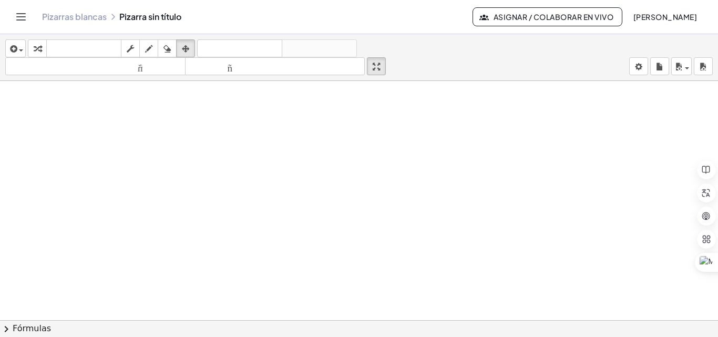
click at [26, 11] on icon "Cambiar navegación" at bounding box center [21, 17] width 13 height 13
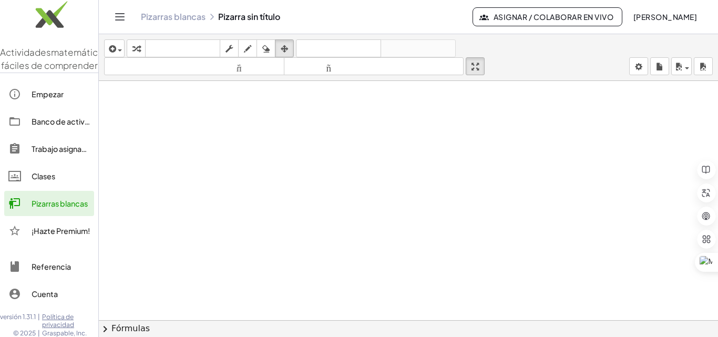
click at [48, 181] on font "Clases" at bounding box center [44, 175] width 24 height 9
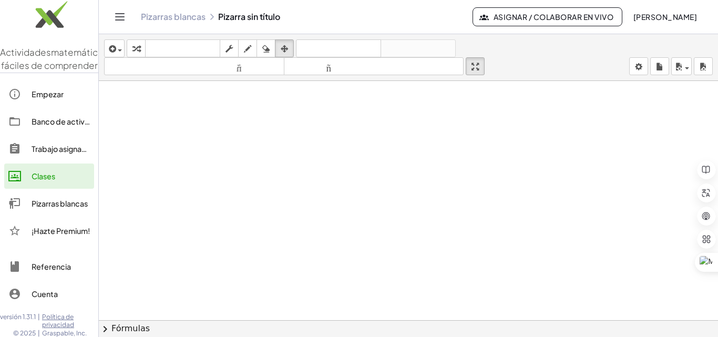
click at [671, 16] on font "[PERSON_NAME]" at bounding box center [665, 16] width 64 height 9
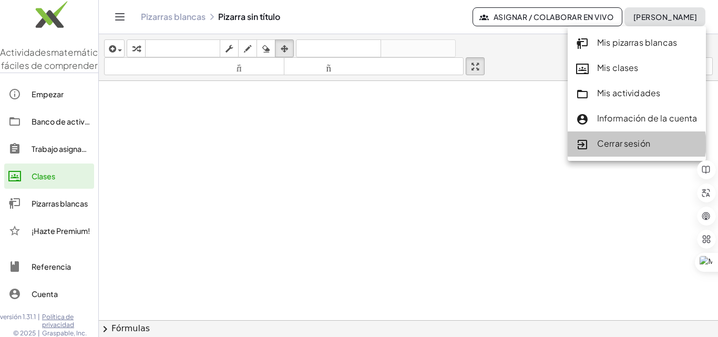
click at [622, 142] on font "Cerrar sesión" at bounding box center [623, 143] width 53 height 11
